Goal: Information Seeking & Learning: Learn about a topic

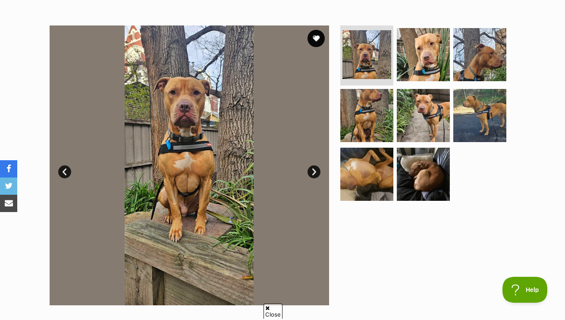
scroll to position [162, 0]
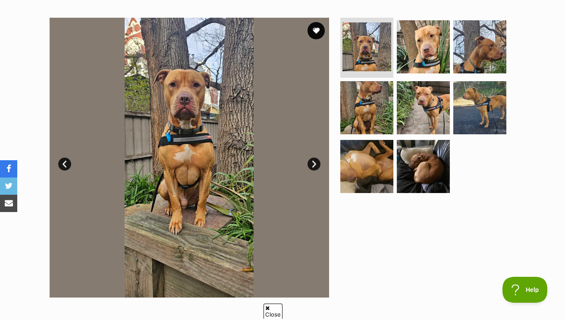
click at [313, 164] on link "Next" at bounding box center [314, 164] width 13 height 13
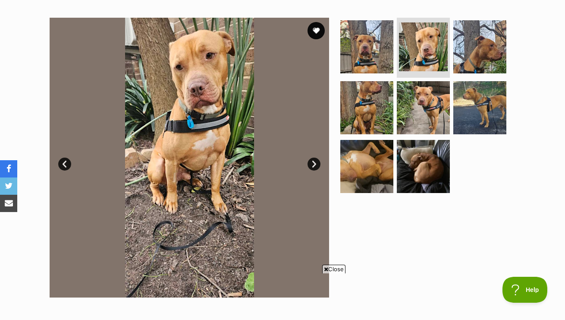
scroll to position [0, 0]
click at [314, 164] on link "Next" at bounding box center [314, 164] width 13 height 13
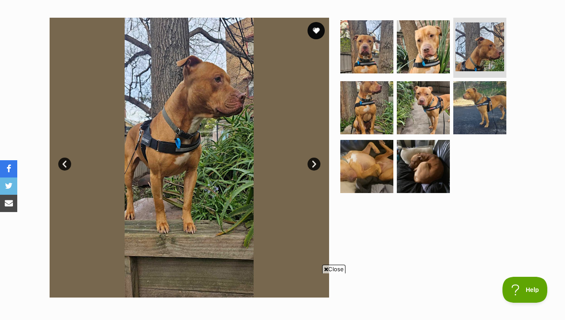
click at [314, 164] on link "Next" at bounding box center [314, 164] width 13 height 13
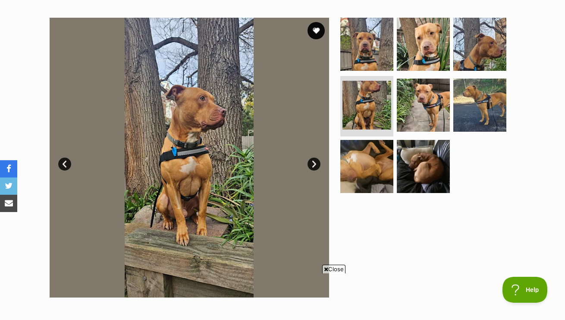
click at [314, 164] on link "Next" at bounding box center [314, 164] width 13 height 13
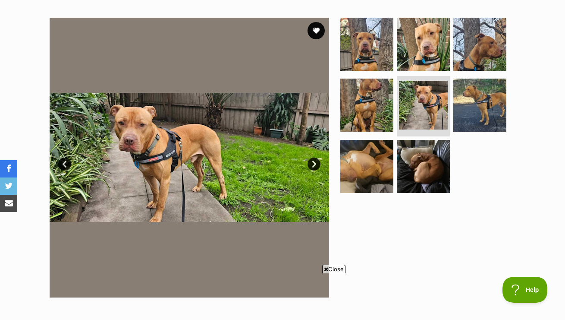
click at [314, 164] on link "Next" at bounding box center [314, 164] width 13 height 13
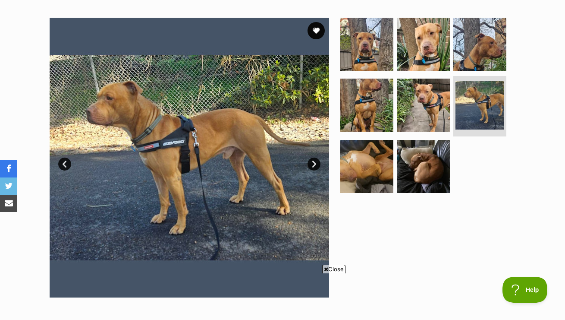
click at [314, 164] on link "Next" at bounding box center [314, 164] width 13 height 13
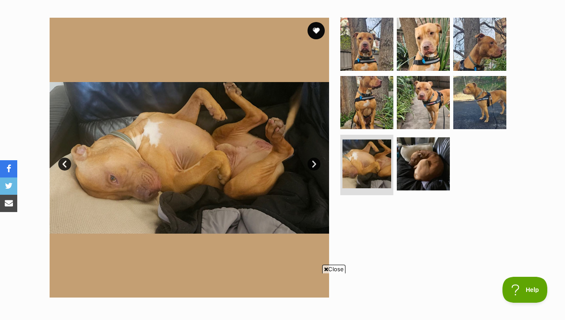
click at [314, 164] on link "Next" at bounding box center [314, 164] width 13 height 13
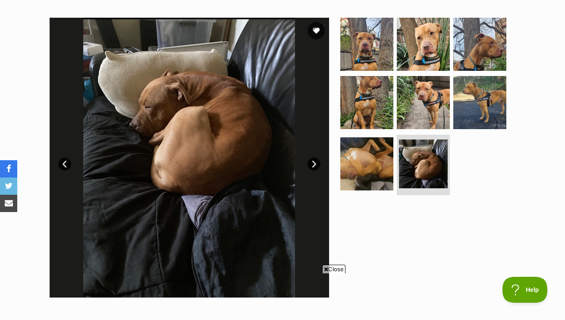
click at [314, 164] on link "Next" at bounding box center [314, 164] width 13 height 13
